Goal: Information Seeking & Learning: Check status

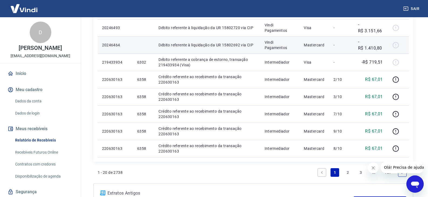
scroll to position [451, 0]
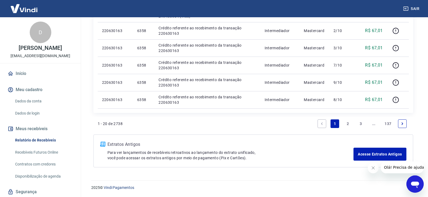
click at [347, 124] on link "2" at bounding box center [347, 124] width 9 height 9
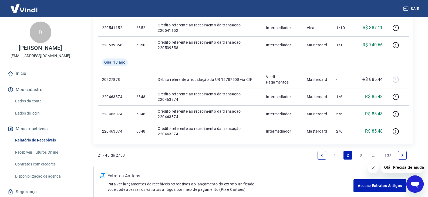
scroll to position [351, 0]
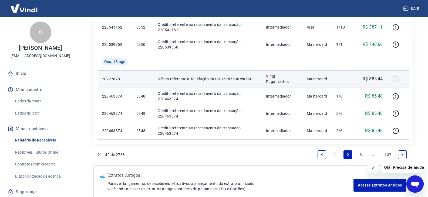
click at [200, 76] on p "Débito referente à liquidação da UR 15787508 via CIP" at bounding box center [208, 78] width 100 height 5
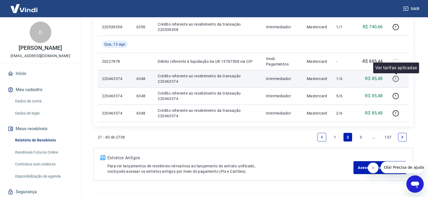
scroll to position [378, 0]
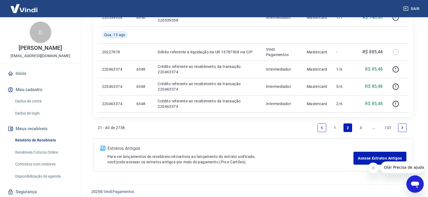
click at [362, 130] on link "3" at bounding box center [360, 128] width 9 height 9
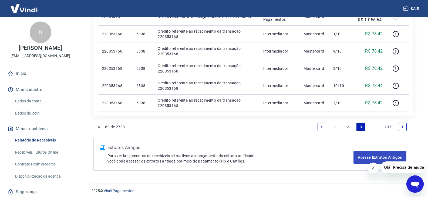
scroll to position [382, 0]
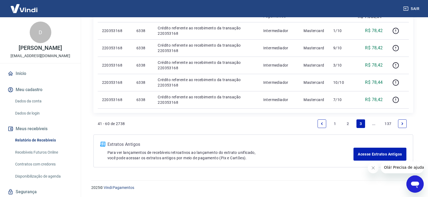
click at [348, 122] on link "2" at bounding box center [347, 124] width 9 height 9
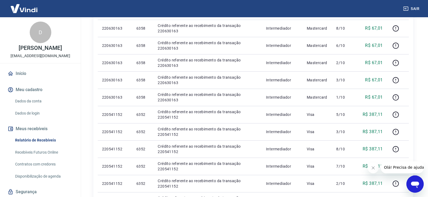
scroll to position [27, 0]
